Goal: Information Seeking & Learning: Learn about a topic

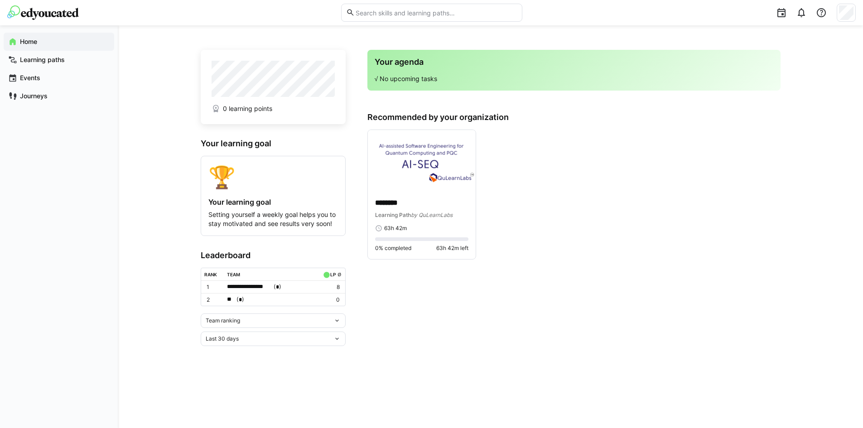
click at [854, 15] on div at bounding box center [846, 13] width 19 height 18
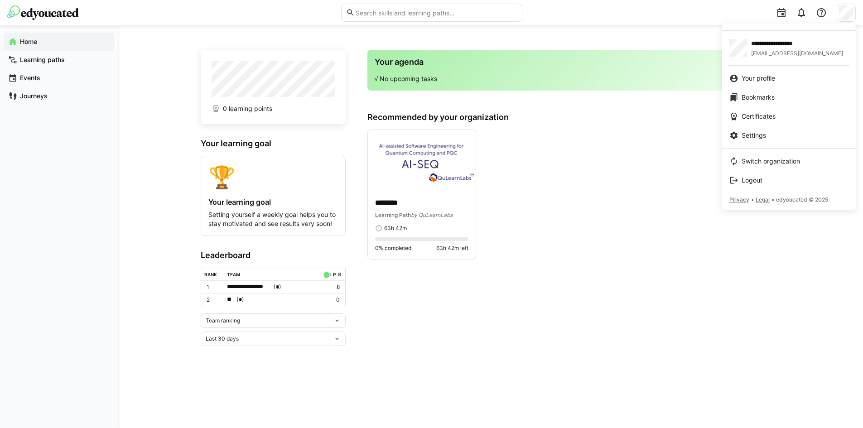
click at [550, 202] on div at bounding box center [431, 214] width 863 height 428
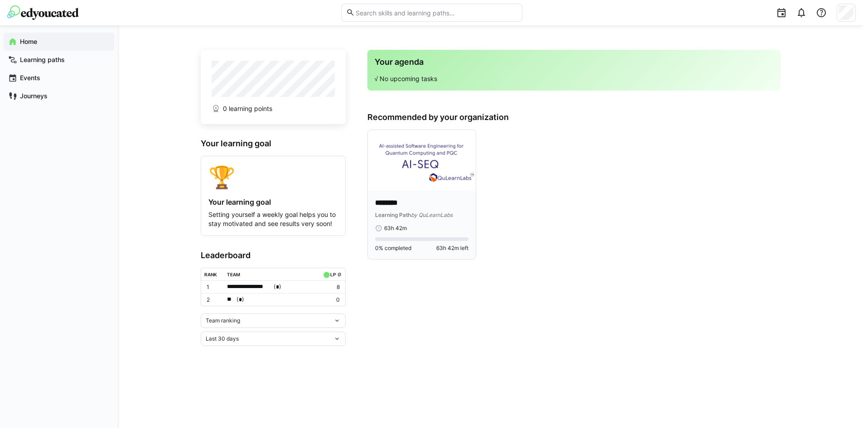
click at [428, 193] on div "******** Learning Path by QuLearnLabs 63h 42m 0% completed 63h 42m left" at bounding box center [422, 225] width 108 height 68
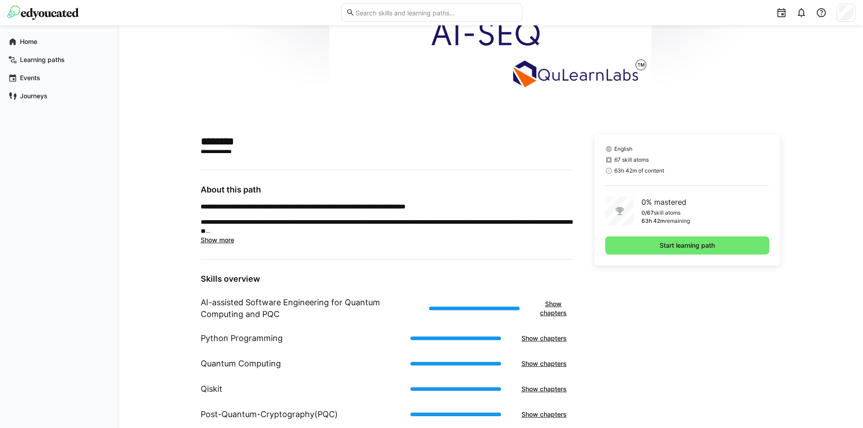
scroll to position [136, 0]
